Goal: Use online tool/utility

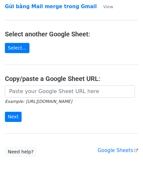
scroll to position [83, 0]
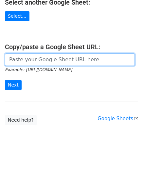
click at [42, 60] on input "url" at bounding box center [70, 59] width 130 height 12
paste input "https://docs.google.com/spreadsheets/d/1cjVd6gRPH9KNXuA38ONzmLVpR97er3TsyXYcOIG…"
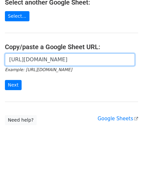
scroll to position [0, 198]
type input "https://docs.google.com/spreadsheets/d/1cjVd6gRPH9KNXuA38ONzmLVpR97er3TsyXYcOIG…"
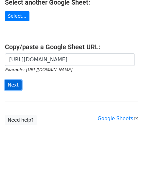
click at [11, 80] on input "Next" at bounding box center [13, 85] width 17 height 10
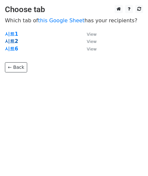
click at [10, 43] on strong "시트2" at bounding box center [11, 41] width 13 height 6
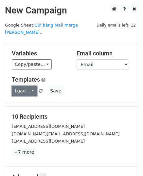
click at [31, 86] on link "Load..." at bounding box center [24, 91] width 25 height 10
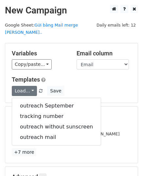
click at [93, 76] on div "Templates Load... outreach September tracking number outreach without sunscreen…" at bounding box center [72, 86] width 130 height 20
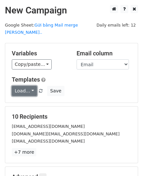
click at [30, 86] on link "Load..." at bounding box center [24, 91] width 25 height 10
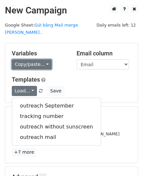
click at [38, 59] on link "Copy/paste..." at bounding box center [32, 64] width 40 height 10
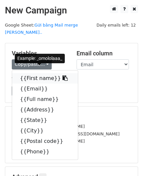
click at [39, 73] on link "{{First name}}" at bounding box center [45, 78] width 66 height 11
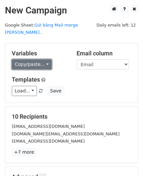
click at [40, 59] on link "Copy/paste..." at bounding box center [32, 64] width 40 height 10
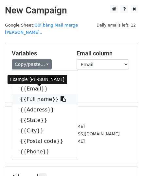
click at [61, 96] on icon at bounding box center [63, 98] width 5 height 5
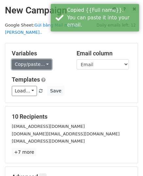
click at [41, 59] on link "Copy/paste..." at bounding box center [32, 64] width 40 height 10
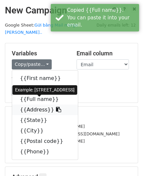
click at [43, 105] on link "{{Address}}" at bounding box center [45, 110] width 66 height 11
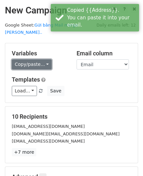
click at [45, 59] on link "Copy/paste..." at bounding box center [32, 64] width 40 height 10
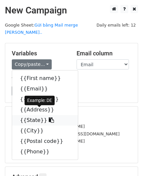
click at [49, 117] on icon at bounding box center [51, 119] width 5 height 5
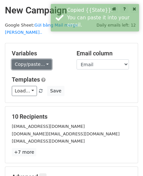
click at [36, 59] on link "Copy/paste..." at bounding box center [32, 64] width 40 height 10
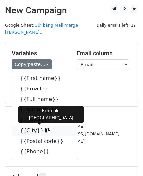
click at [45, 128] on icon at bounding box center [47, 130] width 5 height 5
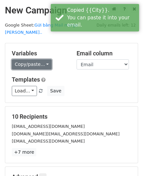
click at [34, 59] on link "Copy/paste..." at bounding box center [32, 64] width 40 height 10
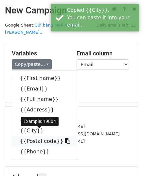
click at [65, 138] on icon at bounding box center [67, 140] width 5 height 5
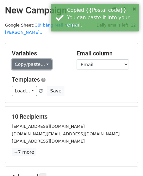
click at [35, 59] on link "Copy/paste..." at bounding box center [32, 64] width 40 height 10
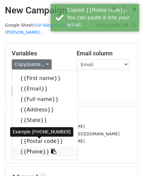
click at [51, 149] on icon at bounding box center [53, 151] width 5 height 5
